Goal: Find specific page/section: Find specific page/section

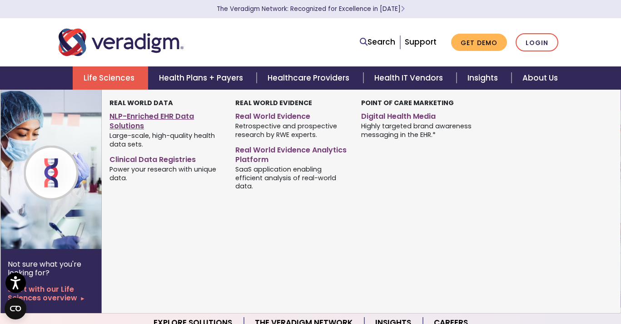
click at [139, 123] on link "NLP-Enriched EHR Data Solutions" at bounding box center [166, 119] width 112 height 23
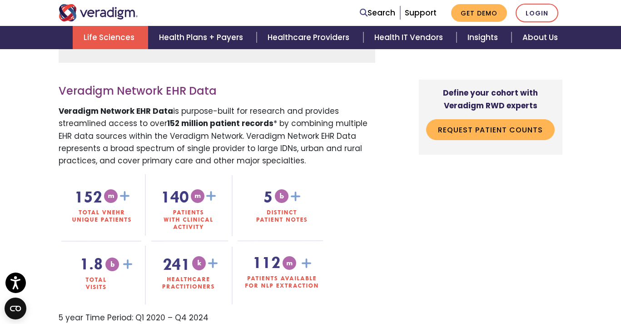
scroll to position [479, 0]
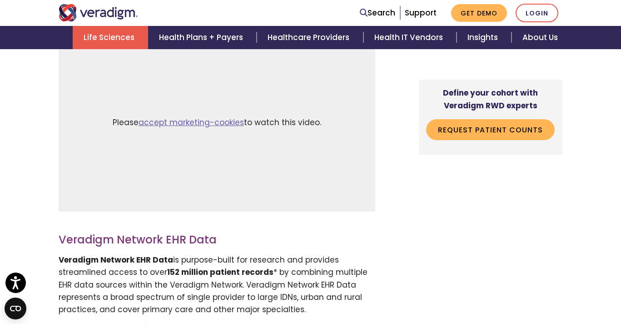
click at [94, 9] on img "Veradigm logo" at bounding box center [99, 12] width 80 height 17
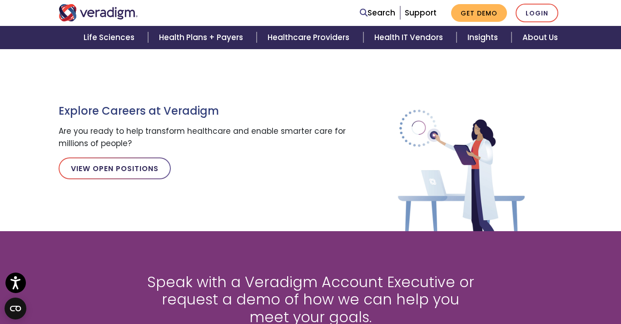
scroll to position [1000, 0]
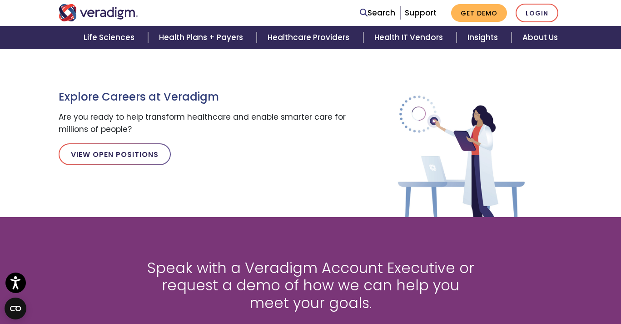
click at [572, 135] on div "Explore Careers at Veradigm Are you ready to help transform healthcare and enab…" at bounding box center [310, 126] width 621 height 182
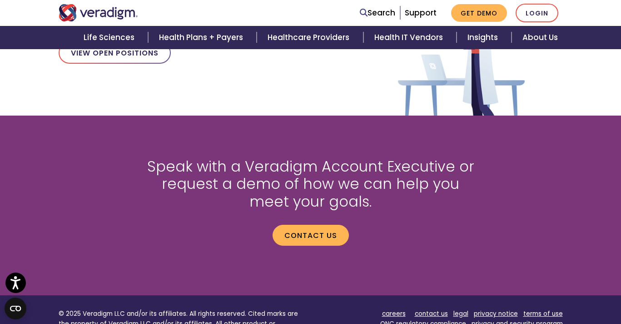
scroll to position [1127, 0]
